Goal: Task Accomplishment & Management: Manage account settings

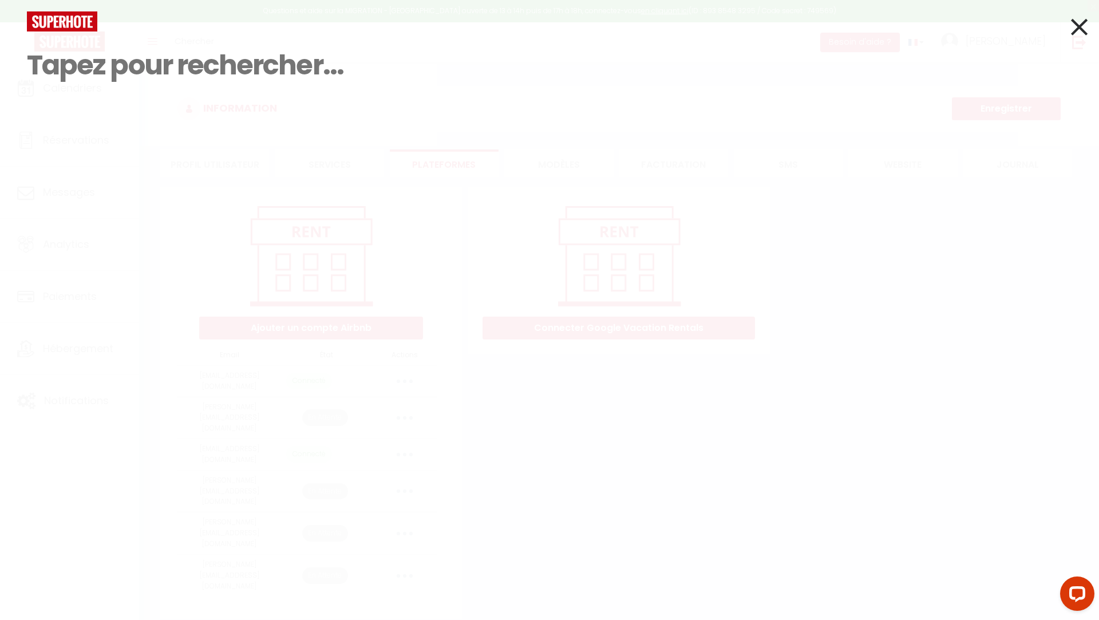
click at [1077, 30] on icon at bounding box center [1079, 27] width 17 height 29
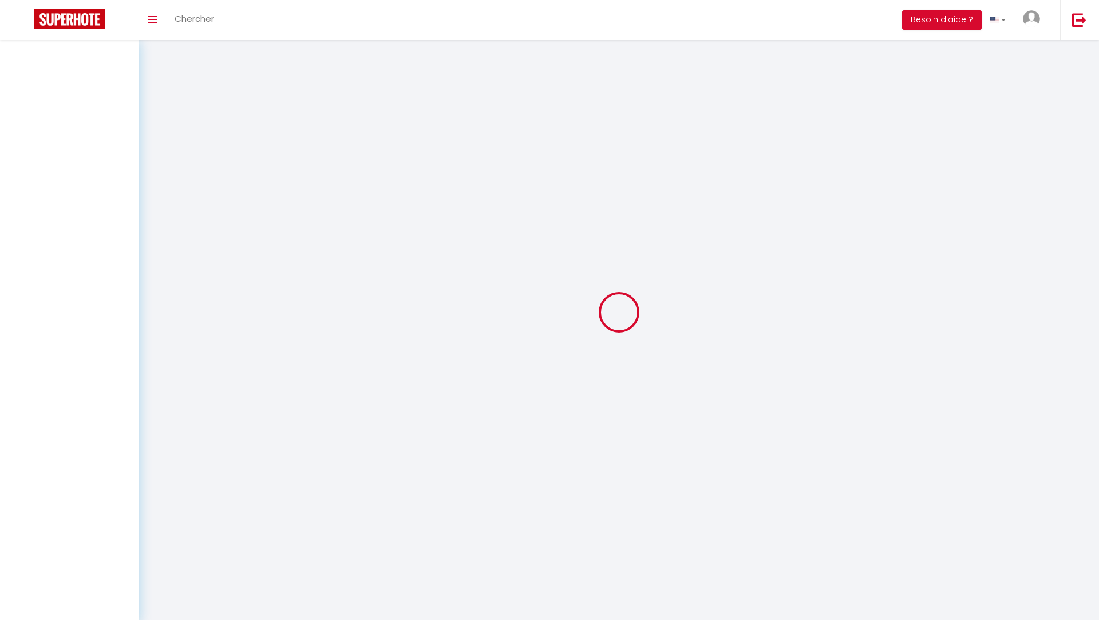
select select
type input "[PERSON_NAME]"
type input "DEBAVELAERE"
type input "[EMAIL_ADDRESS][DOMAIN_NAME]"
type input "0615412182"
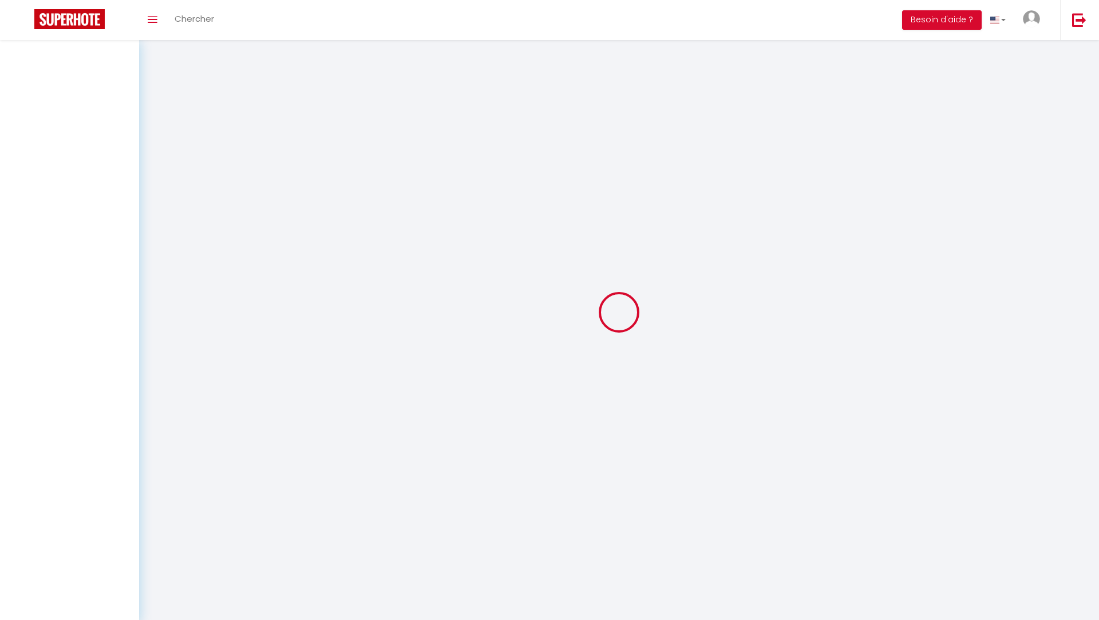
type input "[STREET_ADDRESS][PERSON_NAME]"
type input "59470"
type input "ESQUELBECQ"
type input "e8m8lzinTiVCdWk7FUZ5SQcTM"
type input "kDAhHXrLCo6OIL2YjPOZlx83d"
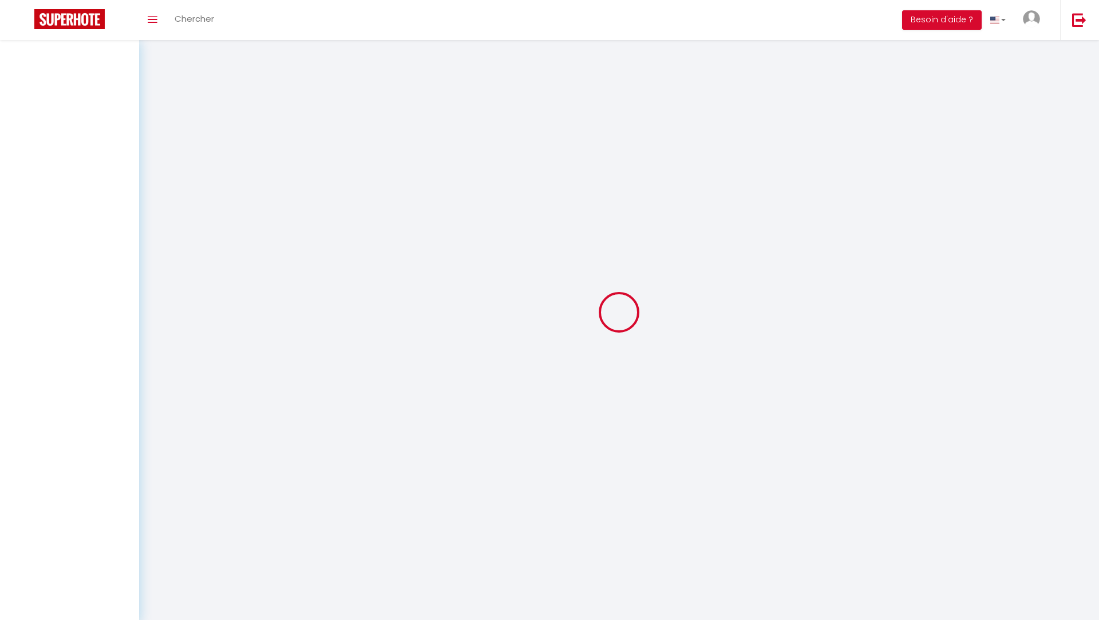
type input "[URL][DOMAIN_NAME]"
select select "fr"
type input "e8m8lzinTiVCdWk7FUZ5SQcTM"
type input "kDAhHXrLCo6OIL2YjPOZlx83d"
type input "[URL][DOMAIN_NAME]"
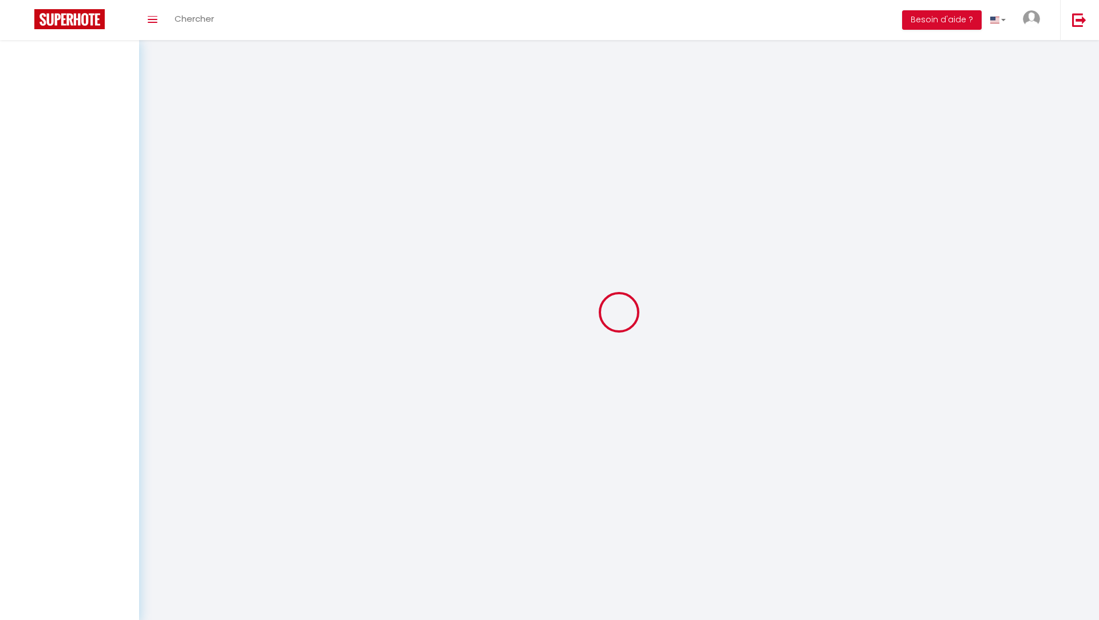
select select "28"
select select "fr"
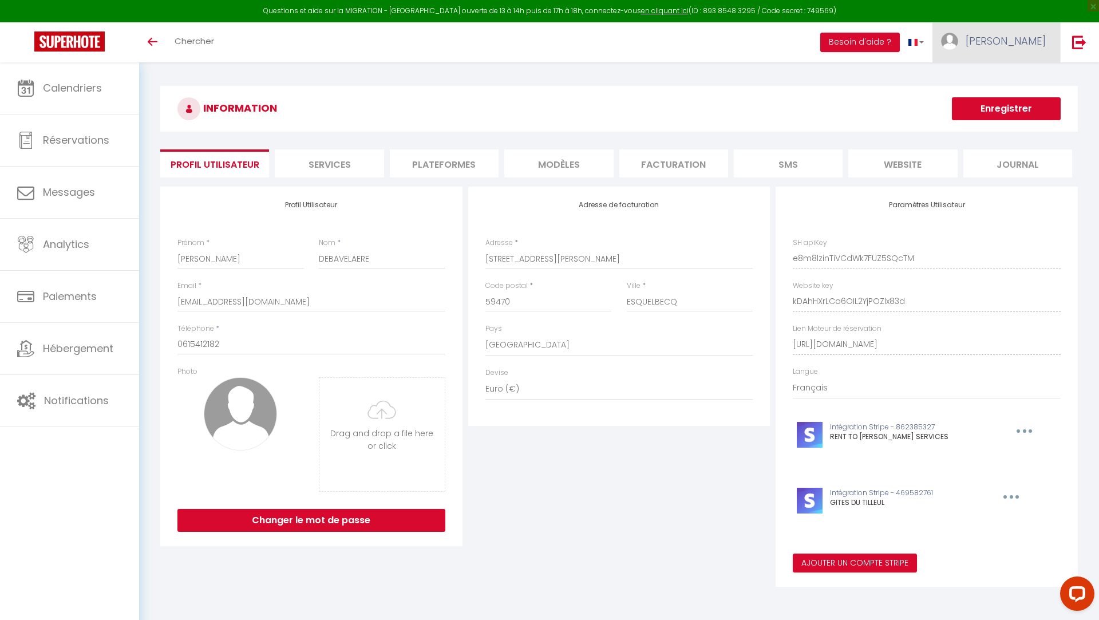
click at [1005, 46] on link "[PERSON_NAME]" at bounding box center [996, 42] width 128 height 40
click at [997, 80] on link "Paramètres" at bounding box center [1014, 79] width 85 height 19
click at [417, 161] on li "Plateformes" at bounding box center [444, 163] width 109 height 28
